Goal: Task Accomplishment & Management: Manage account settings

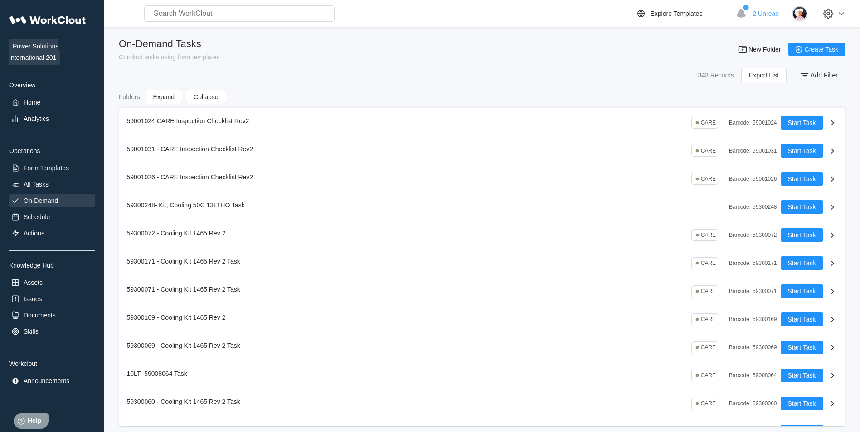
click at [806, 72] on icon "button" at bounding box center [804, 75] width 10 height 10
click at [701, 107] on input "text" at bounding box center [742, 112] width 194 height 18
type input "59008035"
click at [802, 135] on span "Apply Filter" at bounding box center [816, 135] width 32 height 6
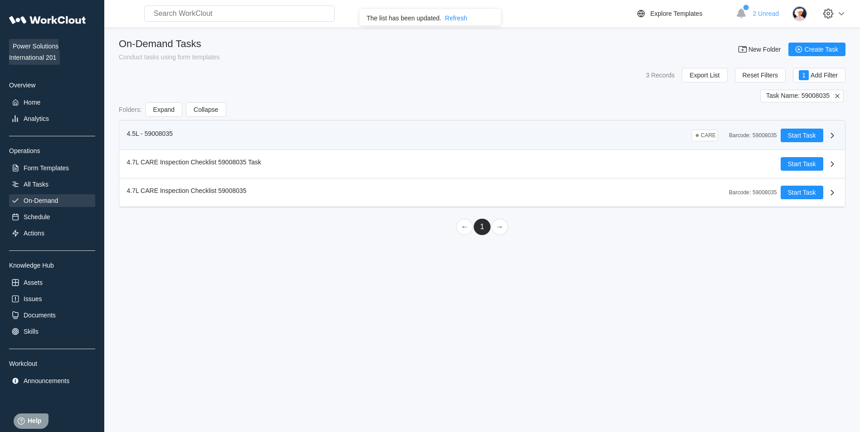
click at [834, 134] on icon at bounding box center [832, 135] width 11 height 11
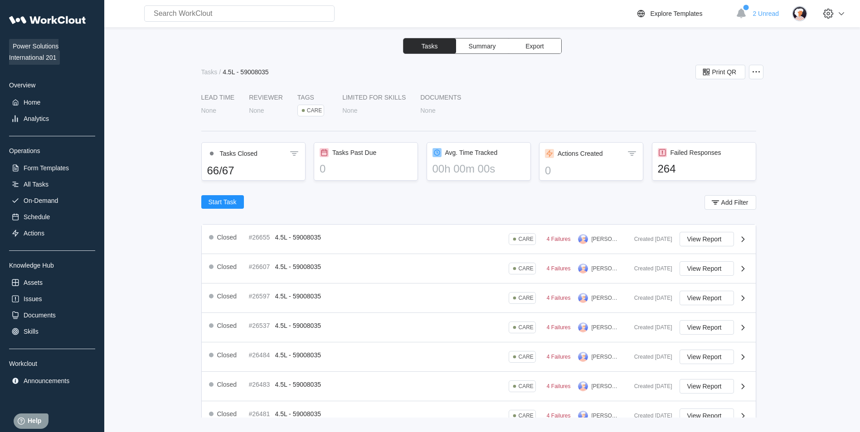
click at [491, 48] on span "Summary" at bounding box center [482, 46] width 27 height 6
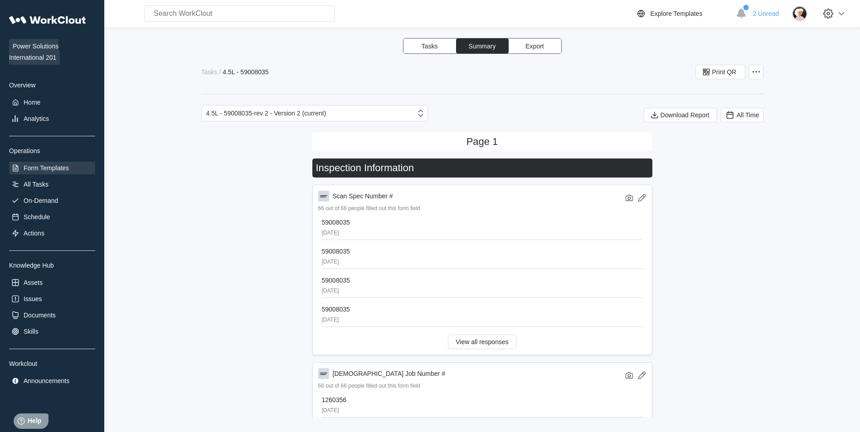
click at [45, 169] on div "Form Templates" at bounding box center [46, 167] width 45 height 7
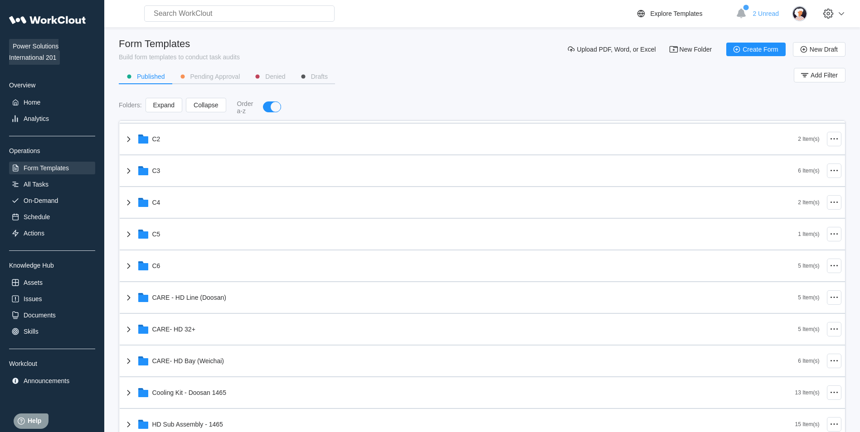
scroll to position [181, 0]
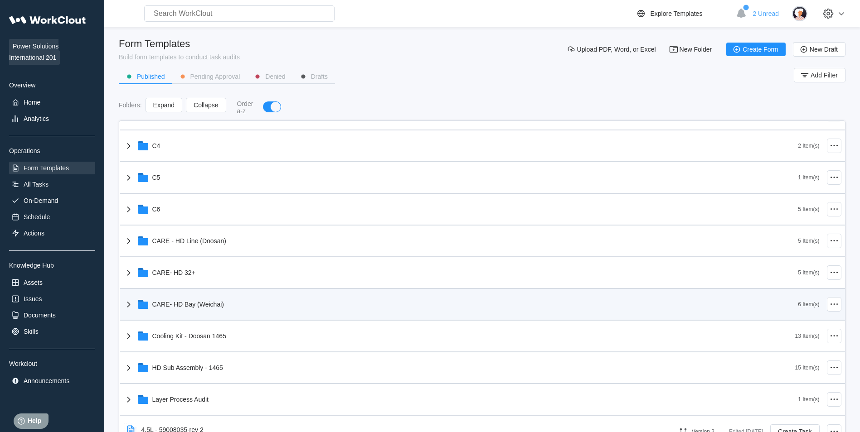
click at [267, 299] on div "CARE- HD Bay (Weichai)" at bounding box center [460, 305] width 675 height 24
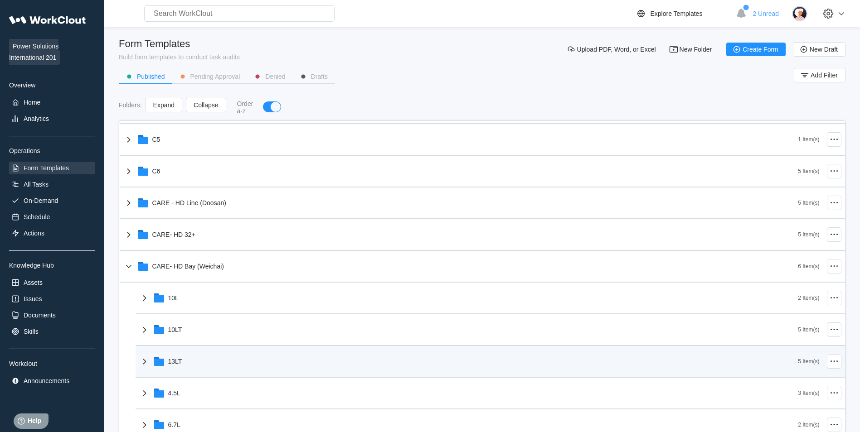
scroll to position [272, 0]
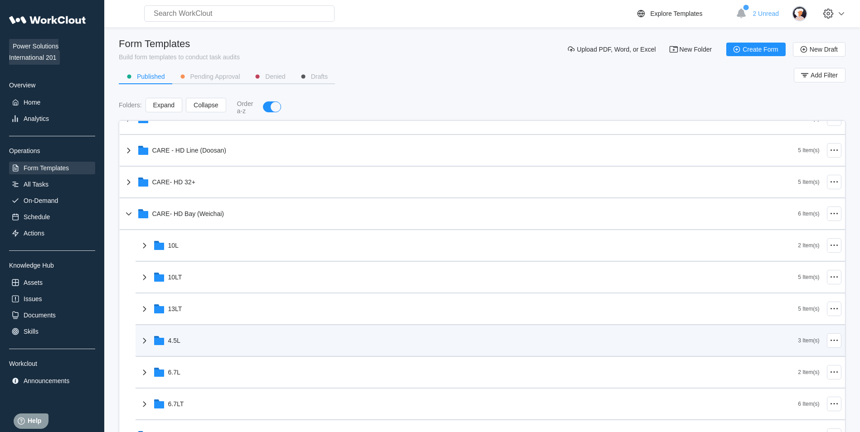
click at [222, 338] on div "4.5L" at bounding box center [468, 341] width 659 height 24
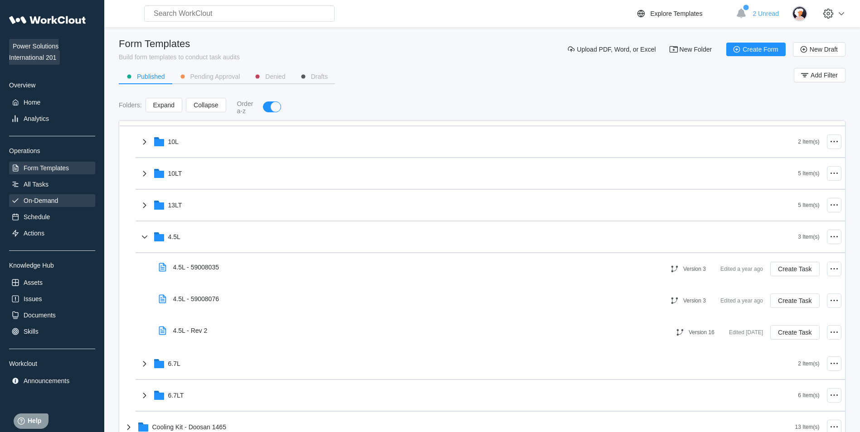
scroll to position [227, 0]
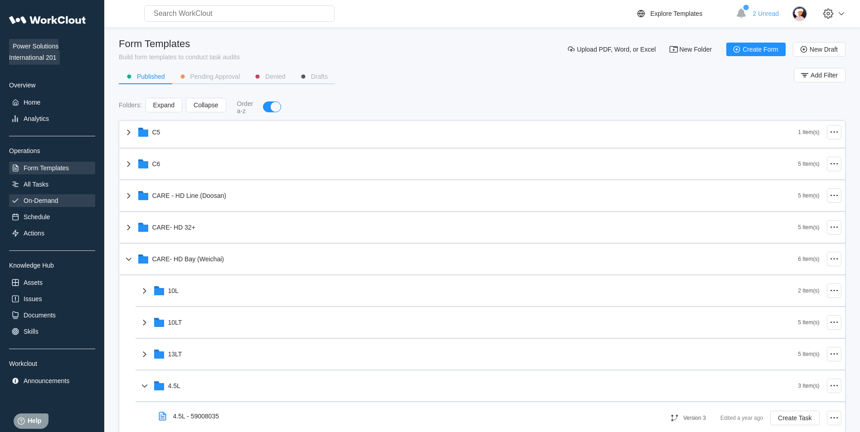
click at [61, 200] on div "On-Demand" at bounding box center [52, 200] width 86 height 13
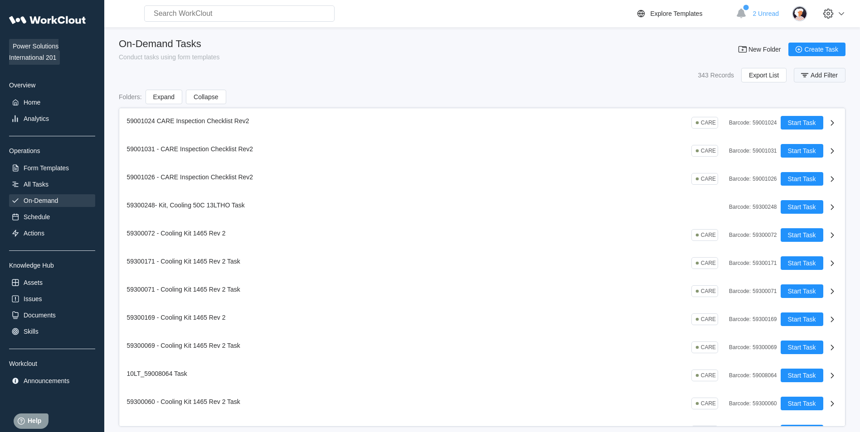
click at [810, 78] on span "Add Filter" at bounding box center [823, 75] width 27 height 6
click at [672, 116] on input "text" at bounding box center [742, 112] width 194 height 18
type input "59008035"
click at [805, 135] on span "Apply Filter" at bounding box center [816, 135] width 32 height 6
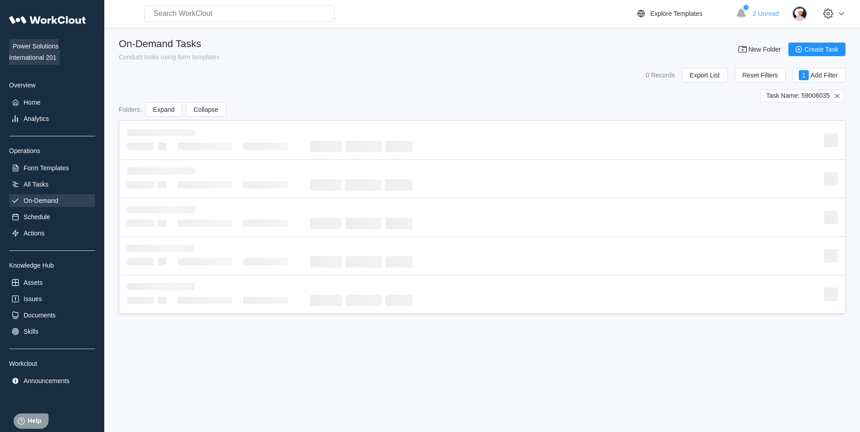
click at [816, 99] on span "Task Name: 59008035" at bounding box center [797, 96] width 63 height 8
click at [815, 97] on span "Task Name: 59008035" at bounding box center [797, 96] width 63 height 8
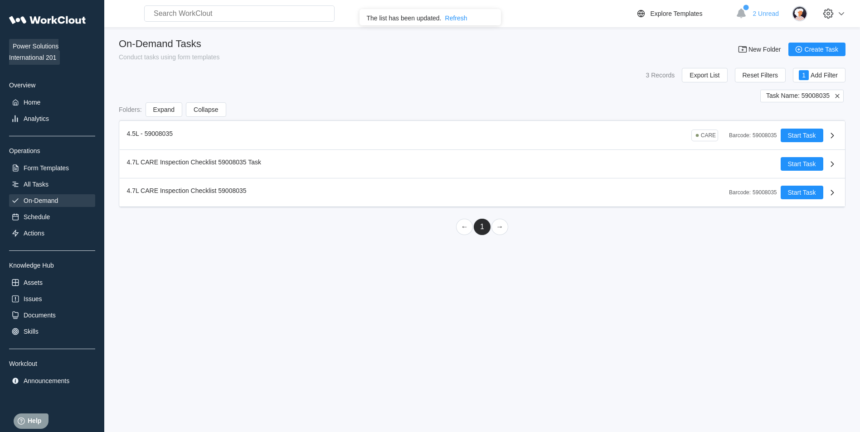
click at [373, 74] on div "3 Records Export List Reset Filters 1 Add Filter" at bounding box center [482, 75] width 726 height 15
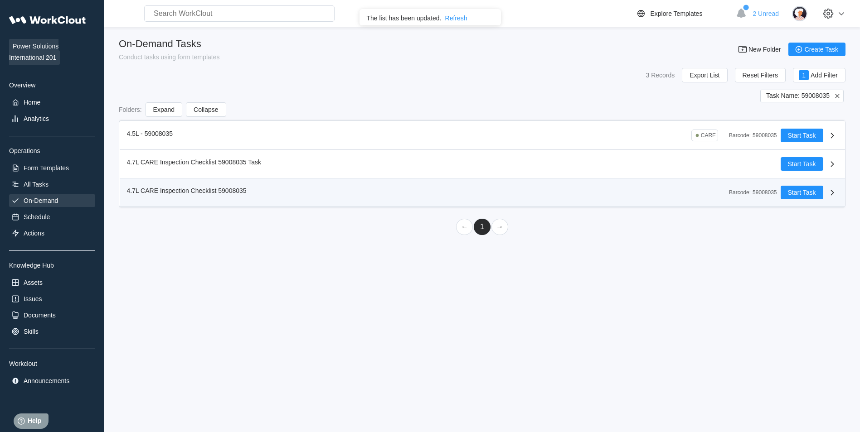
click at [830, 191] on icon at bounding box center [832, 192] width 11 height 11
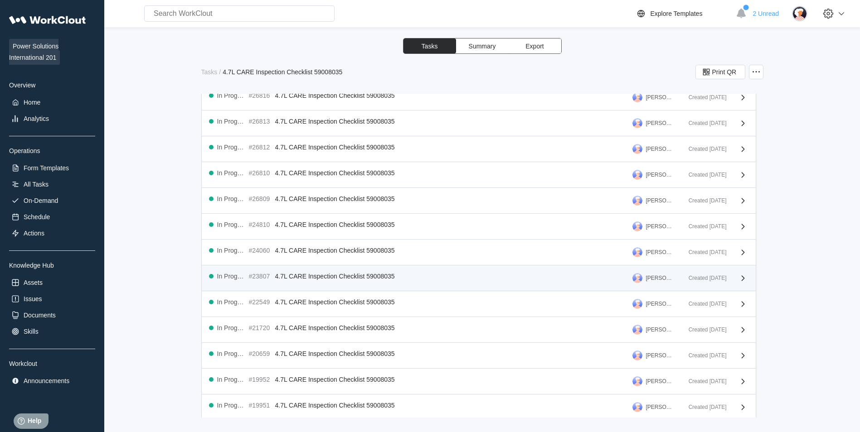
scroll to position [136, 0]
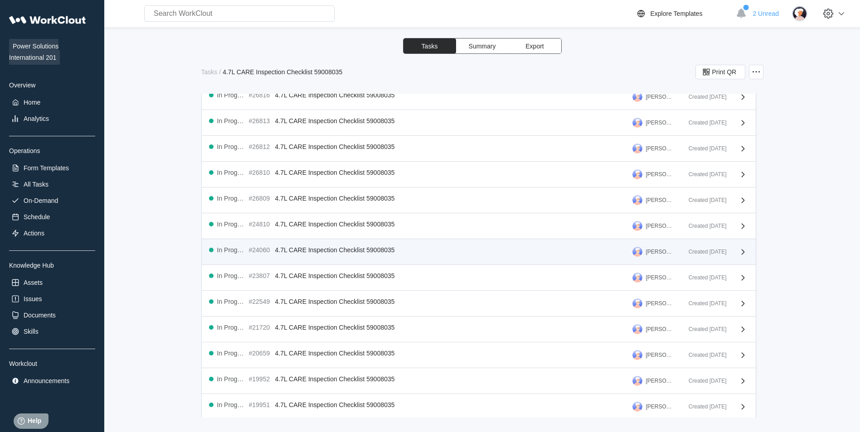
click at [503, 244] on div "In Progress #24060 4.7L CARE Inspection Checklist 59008035 [PERSON_NAME] Create…" at bounding box center [479, 252] width 554 height 26
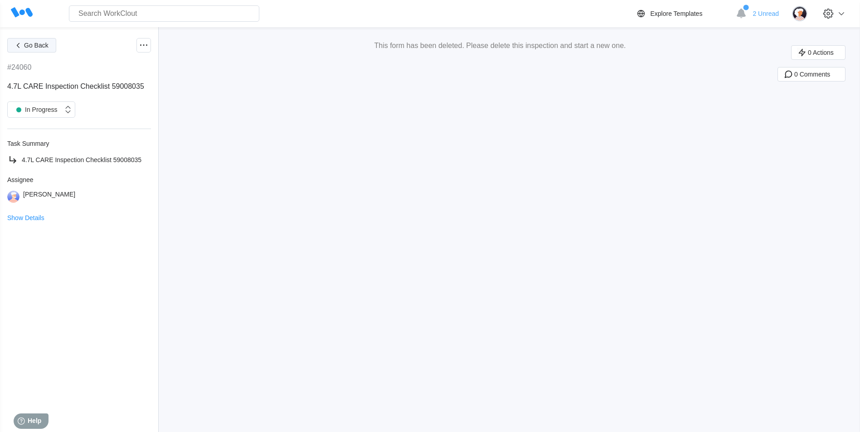
click at [31, 46] on span "Go Back" at bounding box center [36, 45] width 24 height 6
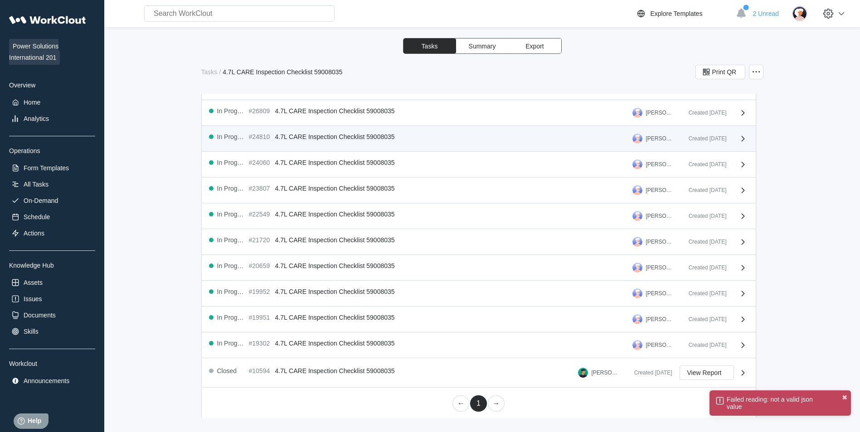
scroll to position [226, 0]
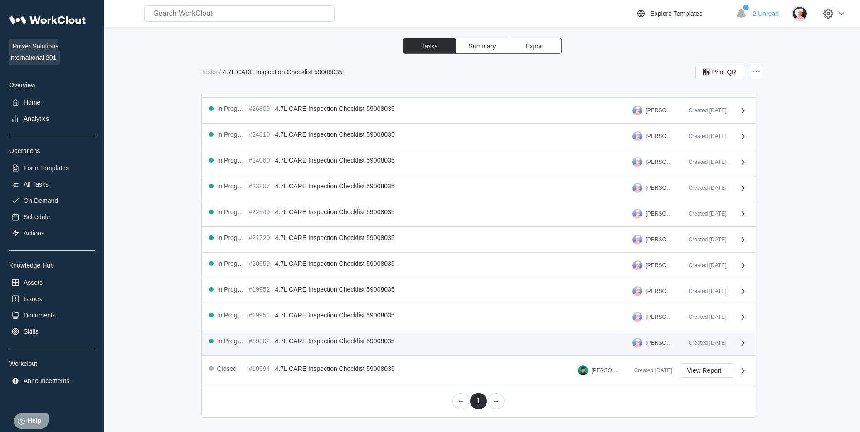
click at [376, 349] on div "In Progress #19302 4.7L CARE Inspection Checklist 59008035 [PERSON_NAME] Create…" at bounding box center [479, 343] width 554 height 26
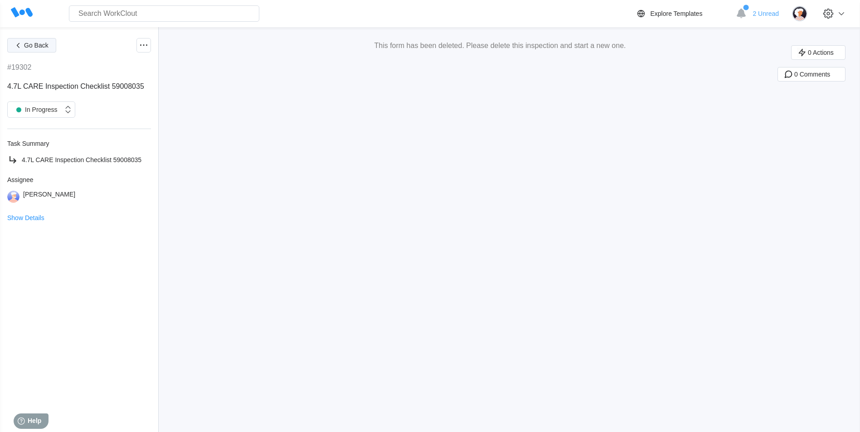
click at [33, 43] on span "Go Back" at bounding box center [36, 45] width 24 height 6
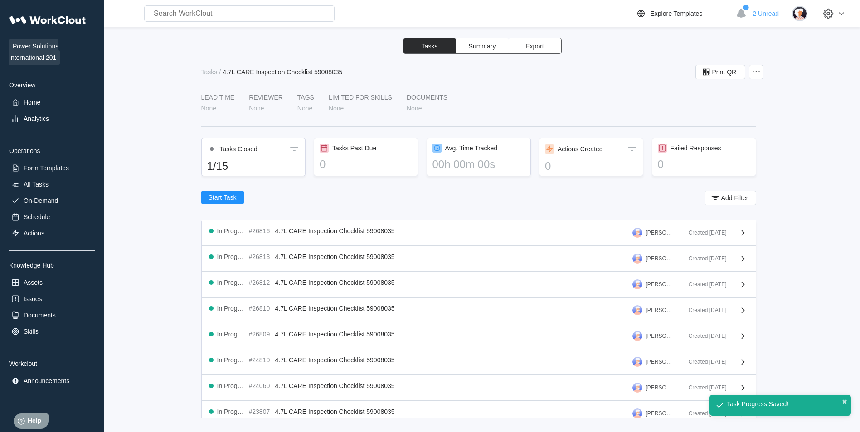
click at [479, 48] on span "Summary" at bounding box center [482, 46] width 27 height 6
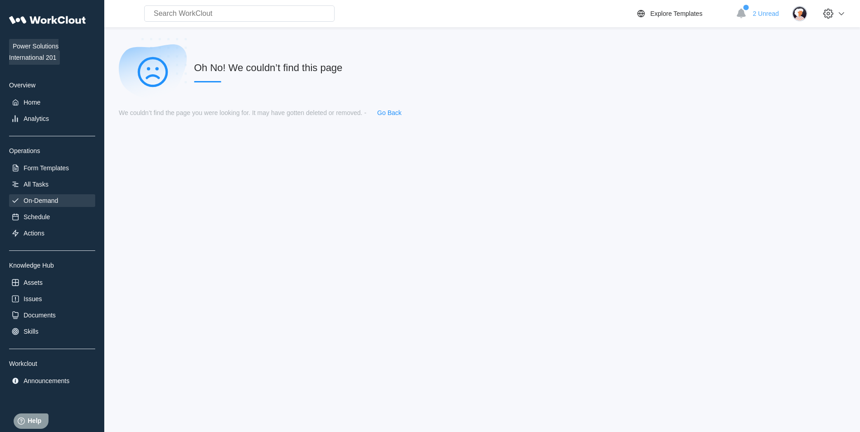
click at [55, 198] on div "On-Demand" at bounding box center [41, 200] width 34 height 7
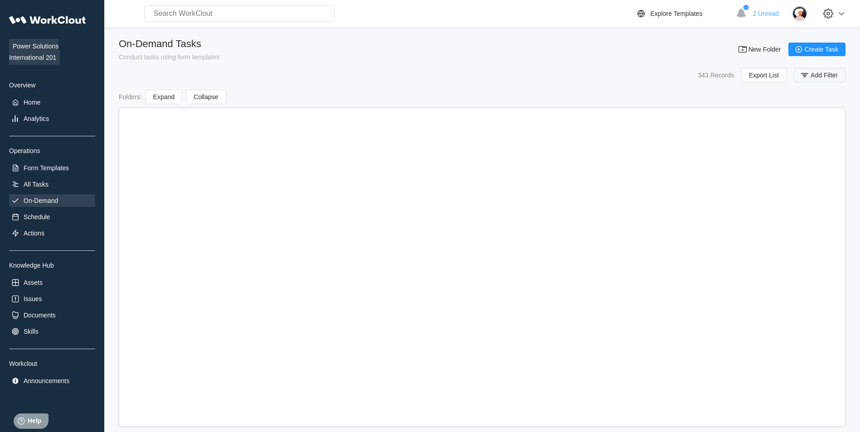
click at [814, 74] on span "Add Filter" at bounding box center [823, 75] width 27 height 6
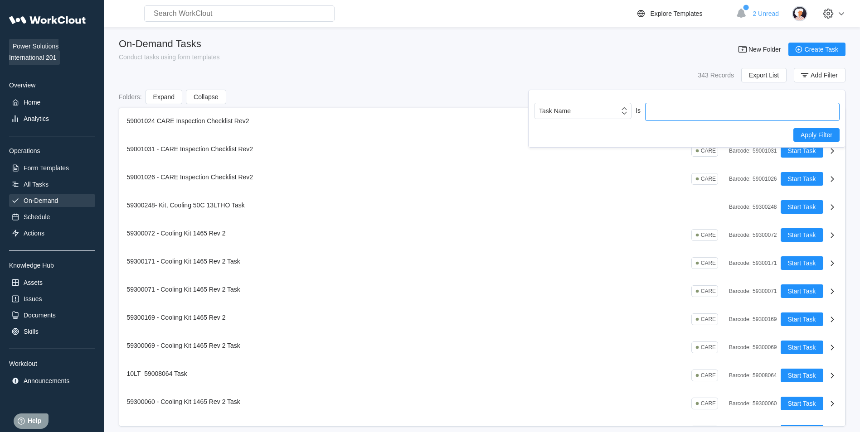
click at [776, 106] on input "text" at bounding box center [742, 112] width 194 height 18
type input "59008035"
click at [826, 135] on span "Apply Filter" at bounding box center [816, 135] width 32 height 6
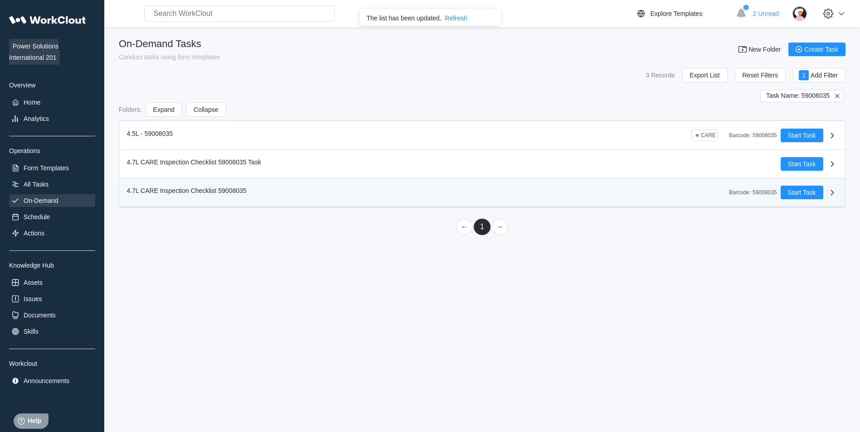
click at [834, 193] on icon at bounding box center [832, 192] width 11 height 11
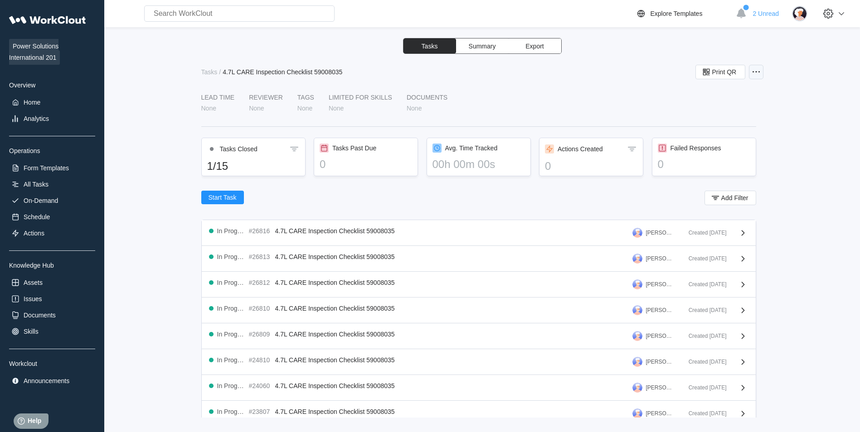
click at [758, 65] on div at bounding box center [756, 72] width 15 height 15
click at [710, 96] on div "Edit Task" at bounding box center [704, 94] width 26 height 7
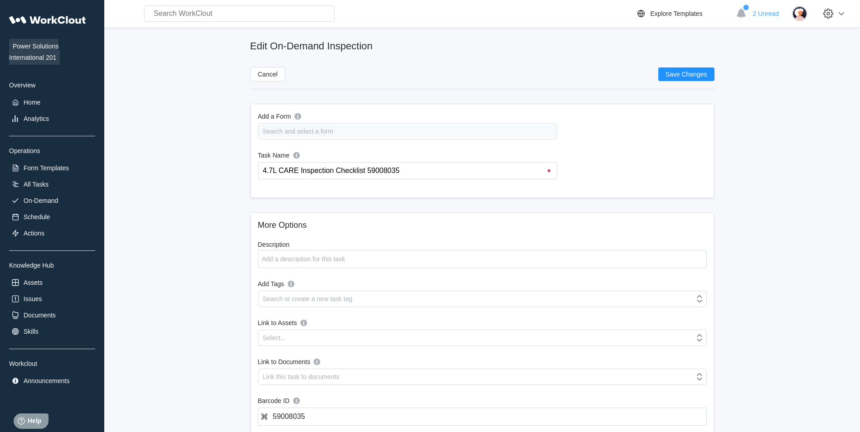
drag, startPoint x: 436, startPoint y: 167, endPoint x: 178, endPoint y: 167, distance: 258.7
click at [188, 175] on main "Edit On-Demand Inspection Cancel Save Changes Add a Form Search and select a fo…" at bounding box center [482, 298] width 726 height 542
type input "Do not use"
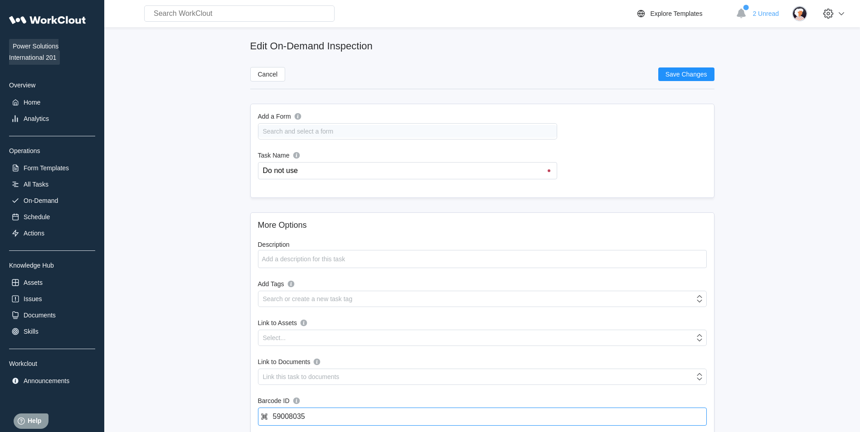
click at [351, 421] on input "59008035" at bounding box center [482, 417] width 449 height 18
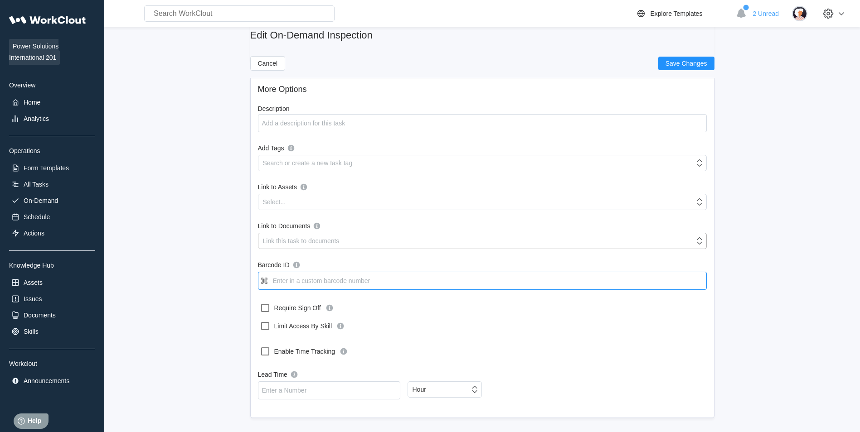
scroll to position [136, 0]
click at [674, 65] on span "Save Changes" at bounding box center [686, 63] width 42 height 6
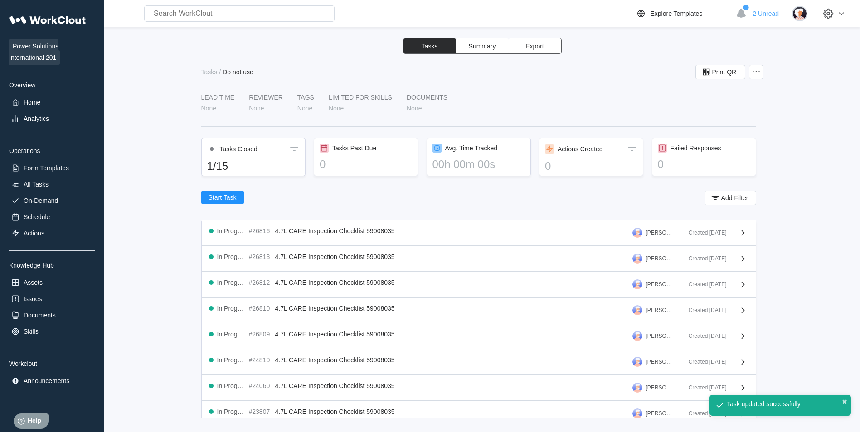
click at [210, 76] on div "Tasks / Do not use Print QR" at bounding box center [482, 72] width 562 height 15
click at [210, 78] on div "Tasks / Do not use Print QR" at bounding box center [482, 72] width 562 height 15
click at [211, 74] on div "Tasks" at bounding box center [209, 71] width 16 height 7
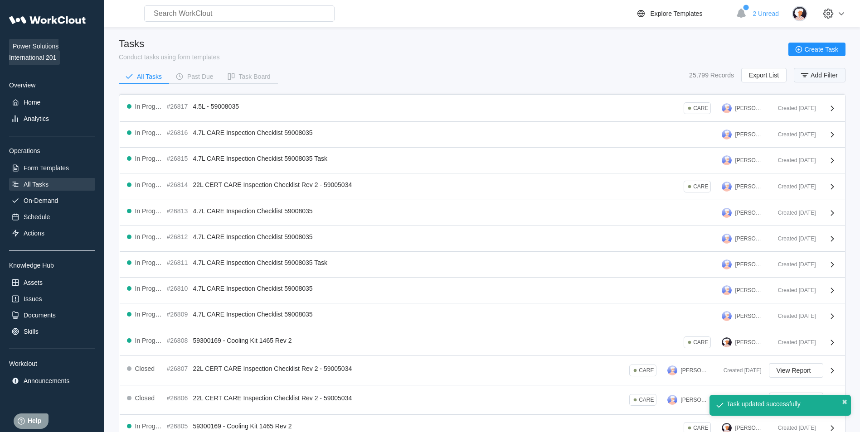
click at [821, 74] on span "Add Filter" at bounding box center [823, 75] width 27 height 6
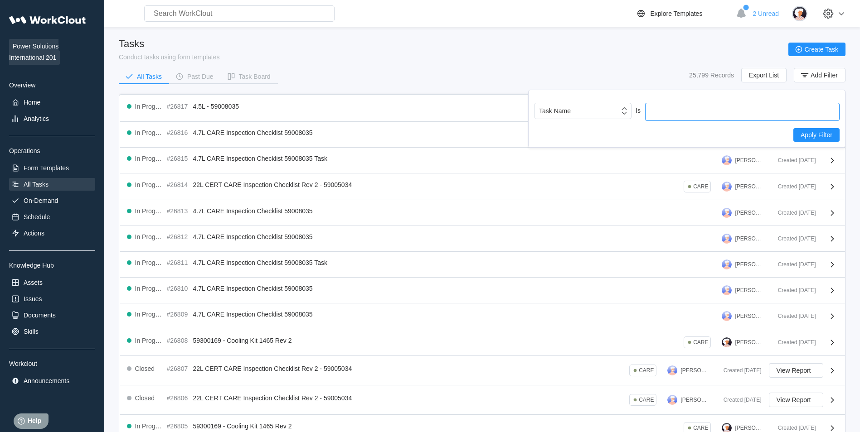
click at [689, 113] on input "text" at bounding box center [742, 112] width 194 height 18
click at [58, 204] on div "On-Demand" at bounding box center [52, 200] width 86 height 13
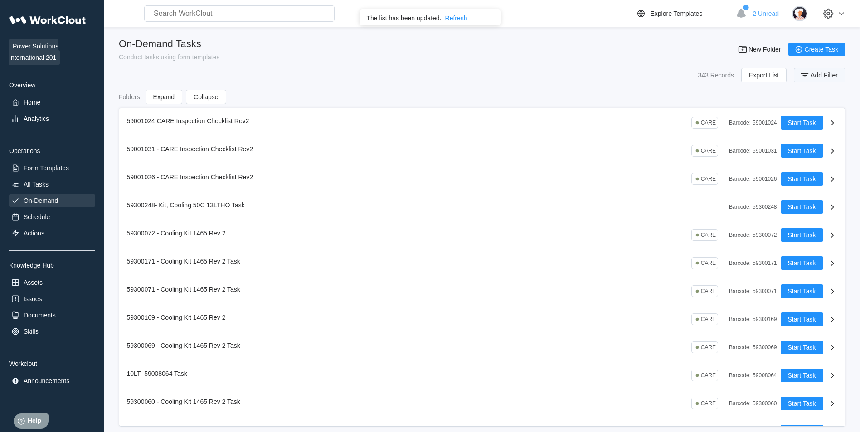
click at [825, 73] on span "Add Filter" at bounding box center [823, 75] width 27 height 6
click at [746, 108] on input "text" at bounding box center [742, 112] width 194 height 18
type input "59008035"
click at [791, 138] on div "Apply Filter" at bounding box center [686, 135] width 305 height 14
click at [802, 135] on span "Apply Filter" at bounding box center [816, 135] width 32 height 6
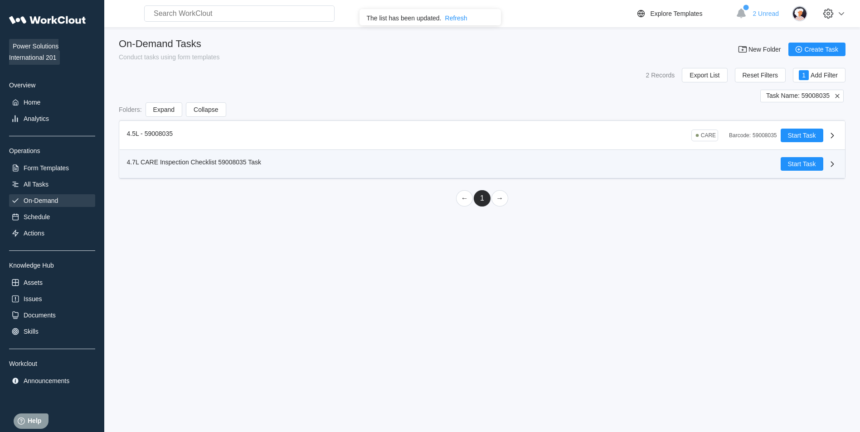
click at [832, 165] on icon at bounding box center [831, 163] width 3 height 5
click at [725, 161] on div "4.7L CARE Inspection Checklist 59008035 Task" at bounding box center [453, 164] width 653 height 14
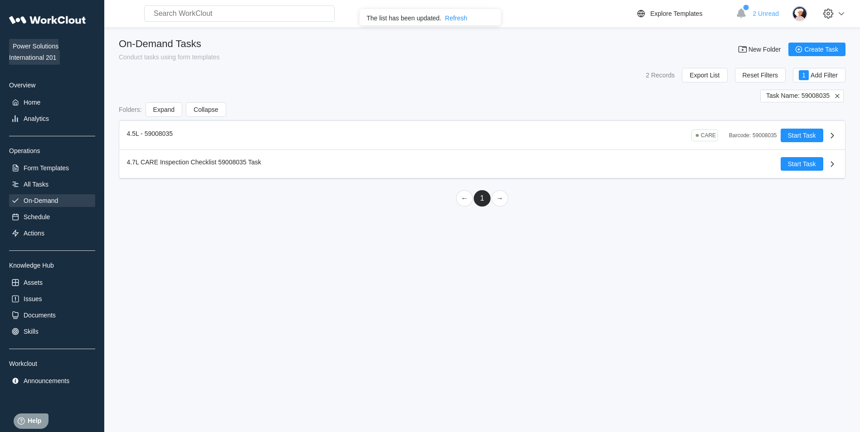
click at [455, 15] on div "Refresh" at bounding box center [456, 18] width 22 height 7
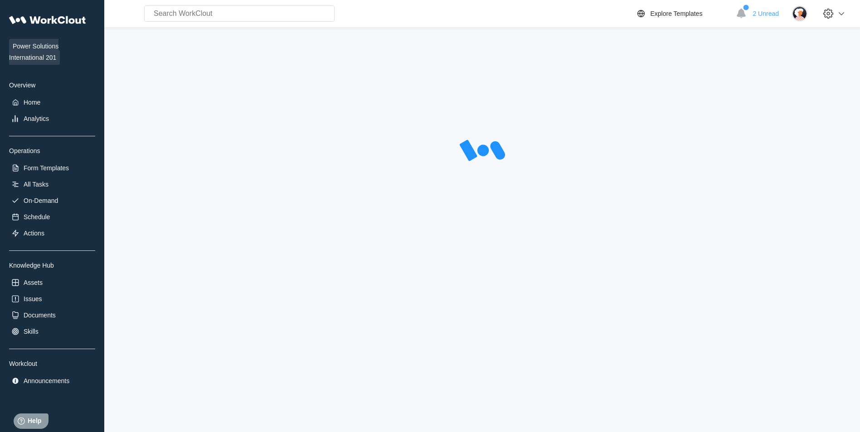
click at [674, 169] on div at bounding box center [482, 151] width 726 height 227
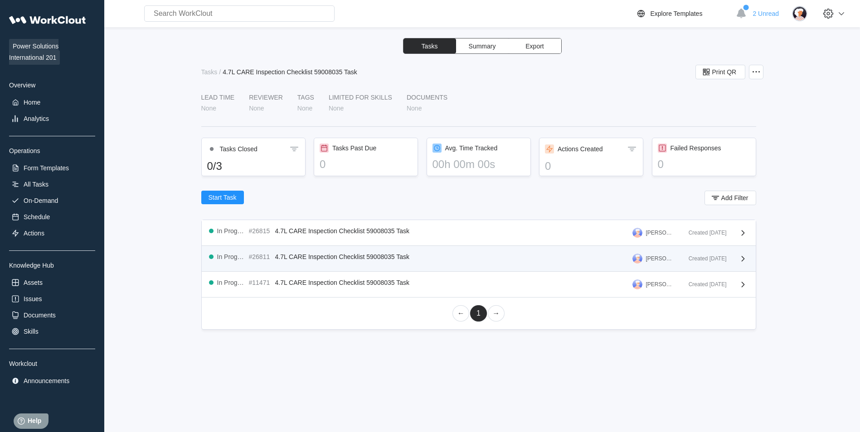
click at [661, 263] on div "[PERSON_NAME]" at bounding box center [654, 258] width 45 height 11
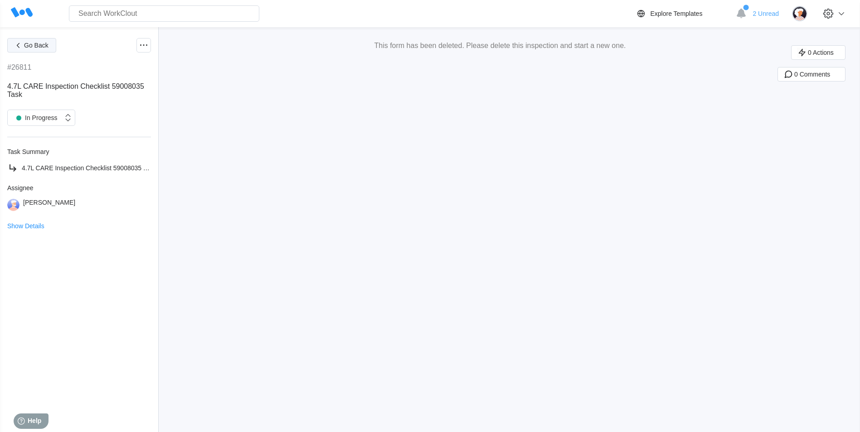
click at [40, 44] on span "Go Back" at bounding box center [36, 45] width 24 height 6
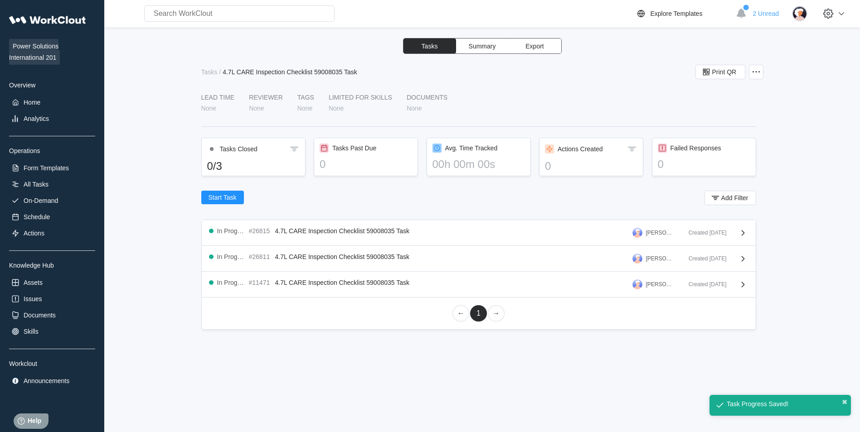
click at [767, 75] on div "Tasks Summary Export Tasks / 4.7L CARE Inspection Checklist 59008035 Task Print…" at bounding box center [482, 228] width 726 height 380
click at [757, 67] on icon at bounding box center [755, 72] width 11 height 11
click at [713, 136] on div "Delete Task" at bounding box center [707, 137] width 33 height 7
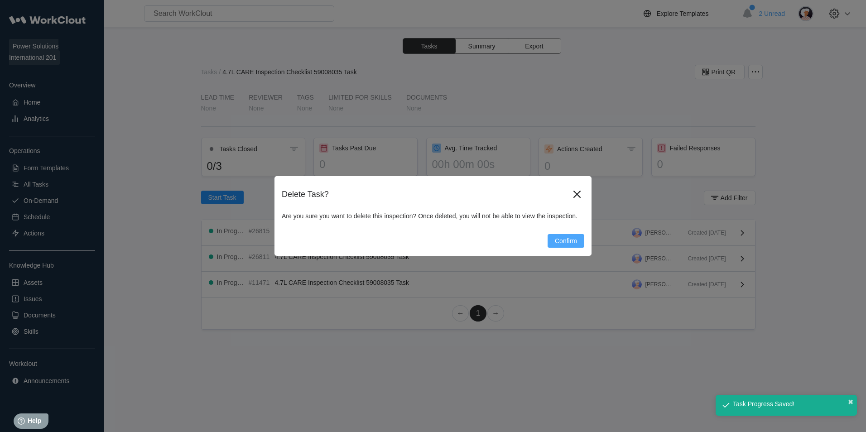
click at [561, 240] on span "Confirm" at bounding box center [566, 241] width 22 height 6
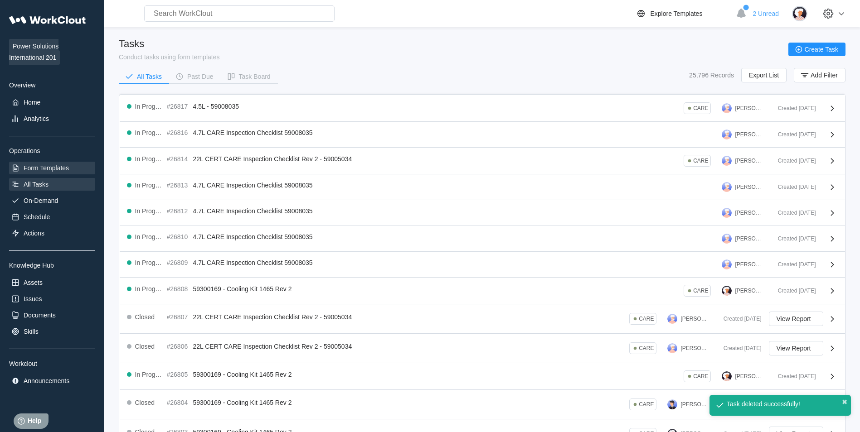
click at [45, 170] on div "Form Templates" at bounding box center [46, 167] width 45 height 7
